Goal: Task Accomplishment & Management: Use online tool/utility

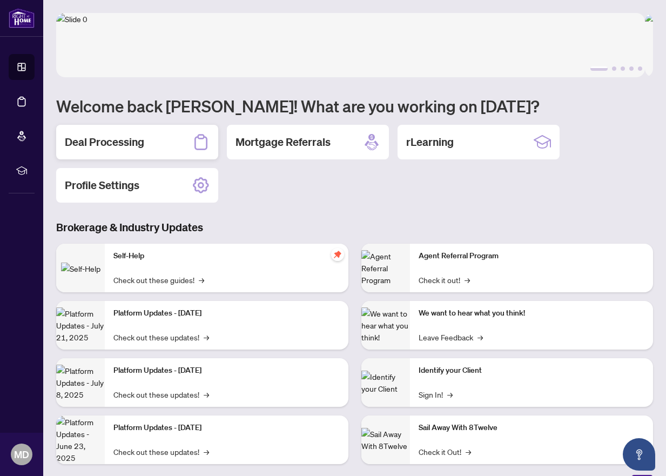
click at [126, 143] on h2 "Deal Processing" at bounding box center [104, 142] width 79 height 15
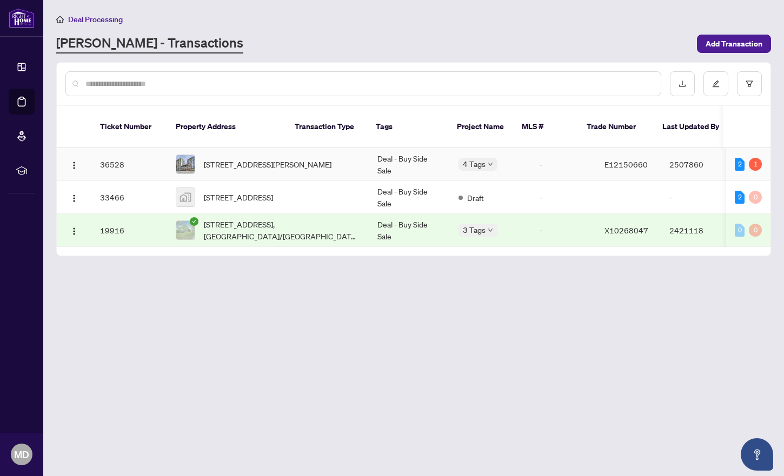
click at [369, 150] on td "Deal - Buy Side Sale" at bounding box center [409, 164] width 81 height 33
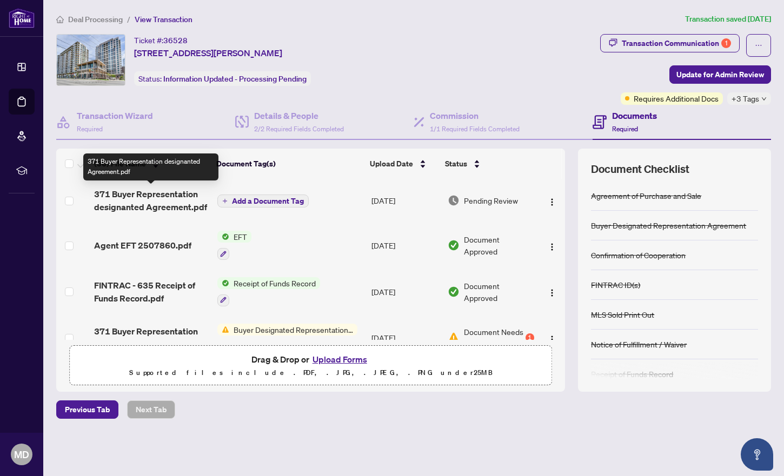
click at [151, 195] on span "371 Buyer Representation designanted Agreement.pdf" at bounding box center [151, 201] width 115 height 26
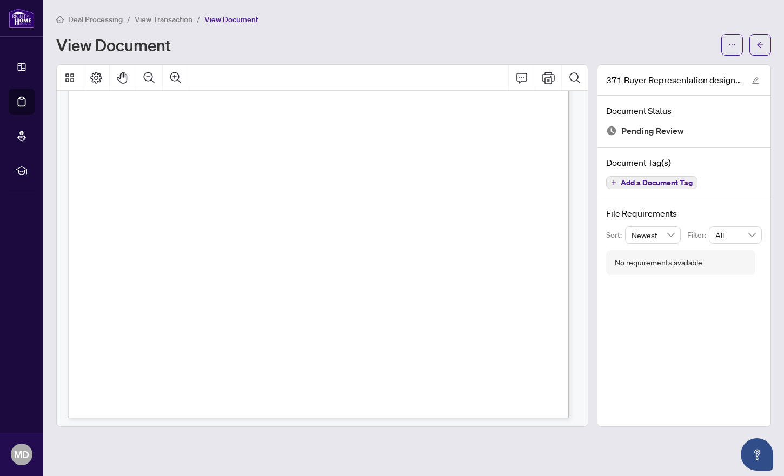
scroll to position [2993, 0]
